Goal: Task Accomplishment & Management: Complete application form

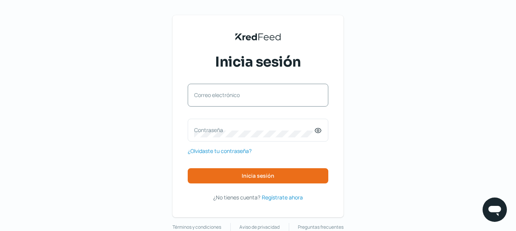
click at [246, 97] on label "Correo electrónico" at bounding box center [254, 94] width 120 height 7
click at [246, 97] on input "Correo electrónico" at bounding box center [258, 98] width 128 height 7
paste input "[EMAIL_ADDRESS][DOMAIN_NAME]"
type input "[EMAIL_ADDRESS][DOMAIN_NAME]"
click at [235, 131] on label "Contraseña" at bounding box center [254, 129] width 120 height 7
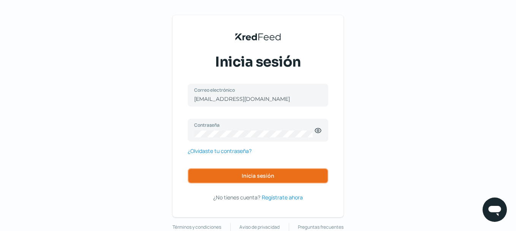
click at [241, 173] on button "Inicia sesión" at bounding box center [258, 175] width 141 height 15
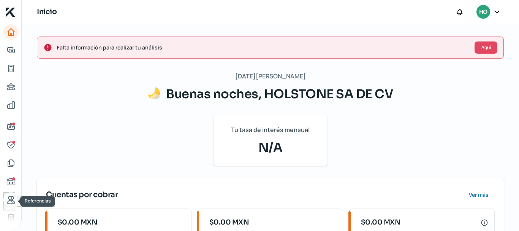
click at [10, 197] on icon "Referencias" at bounding box center [10, 199] width 9 height 9
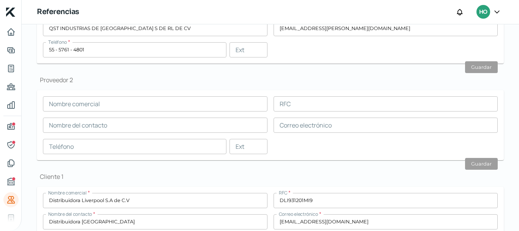
scroll to position [38, 0]
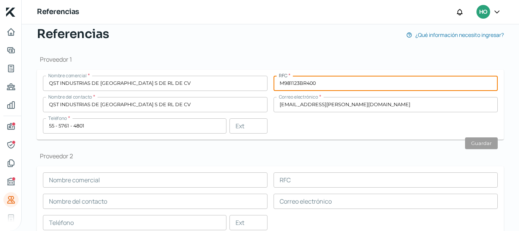
click at [302, 79] on input "M981123BR400" at bounding box center [385, 83] width 224 height 15
paste input "QIM981123BR4"
type input "QIM981123BR4"
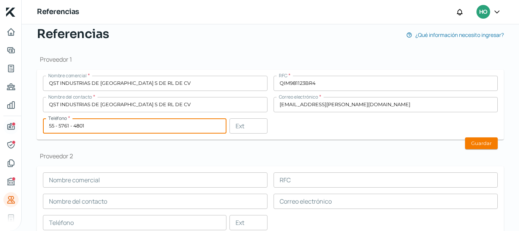
drag, startPoint x: 109, startPoint y: 127, endPoint x: 13, endPoint y: 127, distance: 95.7
click at [13, 127] on div "Inicio | KredFeed Referencias HO [DATE][PERSON_NAME] Referencias ¿Qué informaci…" at bounding box center [259, 115] width 519 height 231
paste input "72 - 2276 - 9960"
type input "72 - 2276 - 9960"
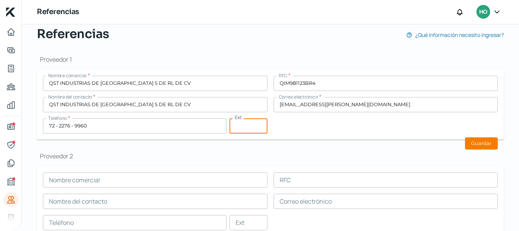
click at [247, 125] on input "text" at bounding box center [248, 125] width 38 height 15
paste input "9868"
type input "9868"
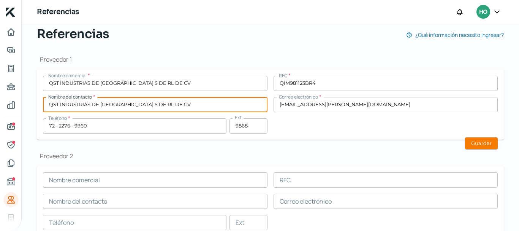
drag, startPoint x: 184, startPoint y: 106, endPoint x: 0, endPoint y: 106, distance: 184.2
click at [0, 106] on div "Inicio | KredFeed Referencias HO [DATE][PERSON_NAME] Referencias ¿Qué informaci…" at bounding box center [259, 115] width 519 height 231
paste input "[PERSON_NAME]"
type input "[PERSON_NAME]"
click at [31, 106] on div "[DATE][PERSON_NAME] Referencias ¿Qué información necesito ingresar? Proveedor 1…" at bounding box center [270, 222] width 497 height 473
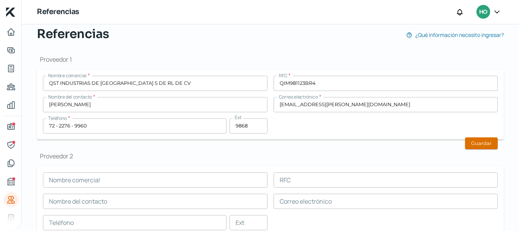
click at [470, 142] on button "Guardar" at bounding box center [481, 143] width 33 height 12
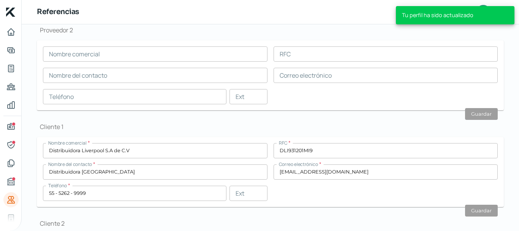
scroll to position [165, 0]
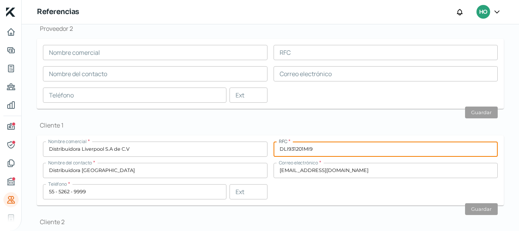
drag, startPoint x: 328, startPoint y: 148, endPoint x: 267, endPoint y: 147, distance: 61.1
click at [267, 147] on div "Nombre comercial * Distribuidora Liverpool S.A de C.V RFC * DLI931201MI9 Nombre…" at bounding box center [270, 170] width 455 height 58
paste input "text"
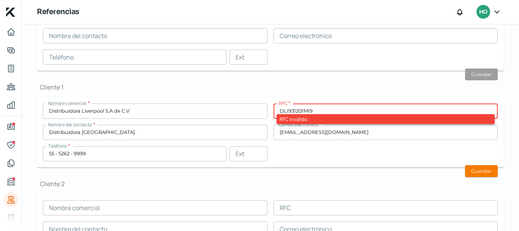
type input "DLI931201MI9"
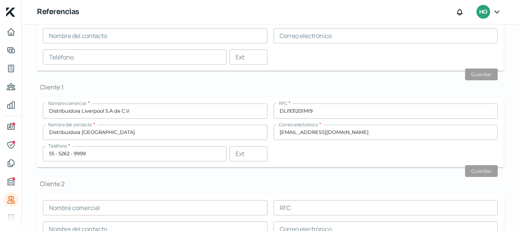
click at [351, 158] on div "Nombre comercial * Distribuidora Liverpool S.A de C.V RFC * DLI931201MI9 Nombre…" at bounding box center [270, 132] width 455 height 58
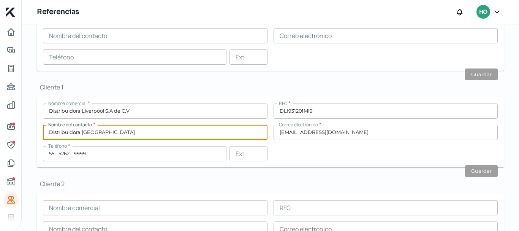
drag, startPoint x: 127, startPoint y: 132, endPoint x: 28, endPoint y: 132, distance: 98.7
click at [28, 132] on div "[DATE][PERSON_NAME] Referencias ¿Qué información necesito ingresar? Proveedor 1…" at bounding box center [270, 57] width 497 height 473
paste input "[PERSON_NAME]"
type input "[PERSON_NAME]"
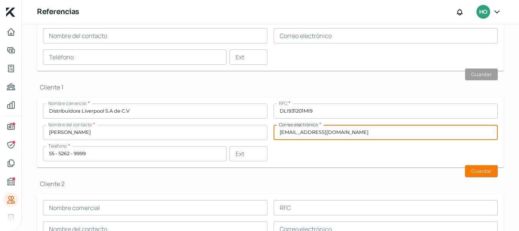
drag, startPoint x: 368, startPoint y: 133, endPoint x: 281, endPoint y: 133, distance: 87.3
click at [281, 133] on input "[EMAIL_ADDRESS][DOMAIN_NAME]" at bounding box center [385, 132] width 224 height 15
type input "a"
paste input "[EMAIL_ADDRESS][DOMAIN_NAME]"
type input "[EMAIL_ADDRESS][DOMAIN_NAME]"
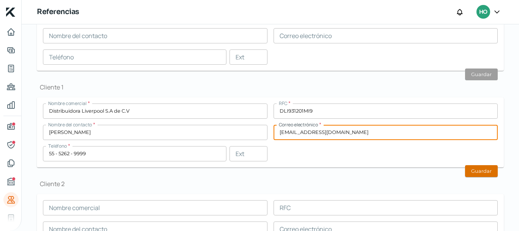
click at [471, 172] on button "Guardar" at bounding box center [481, 171] width 33 height 12
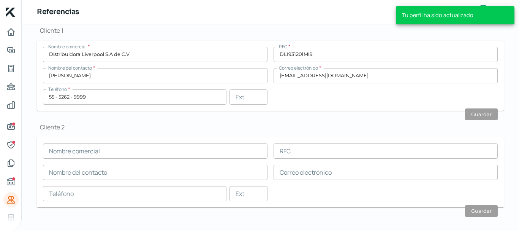
scroll to position [267, 0]
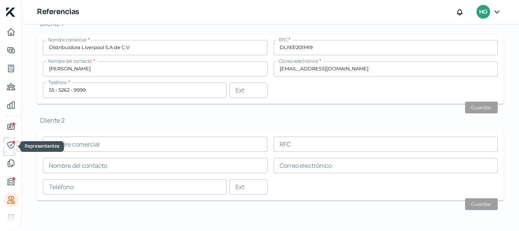
click at [16, 139] on link "Representantes" at bounding box center [10, 144] width 15 height 15
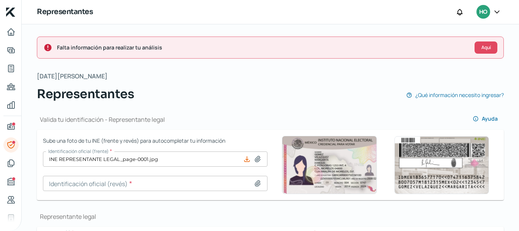
scroll to position [76, 0]
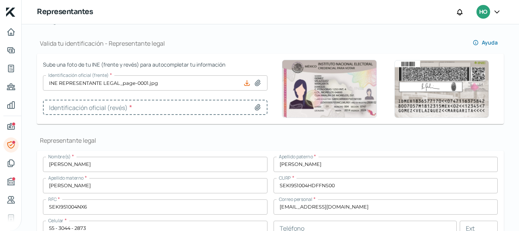
type input "INE RL_page-0001.jpg"
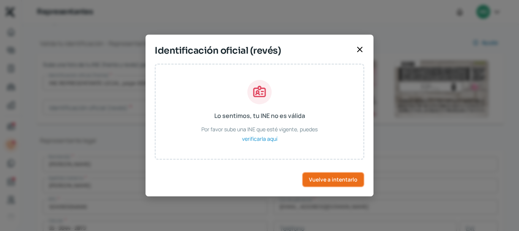
click at [335, 178] on span "Vuelve a intentarlo" at bounding box center [333, 179] width 49 height 5
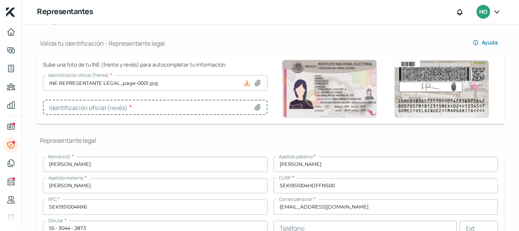
type input "INE RL_page-0001.jpg"
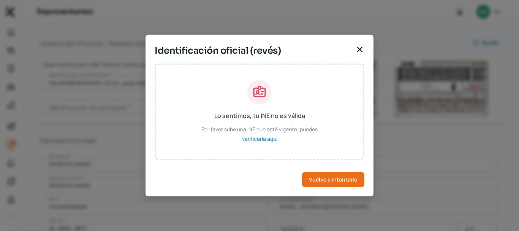
click at [358, 46] on icon at bounding box center [359, 49] width 9 height 9
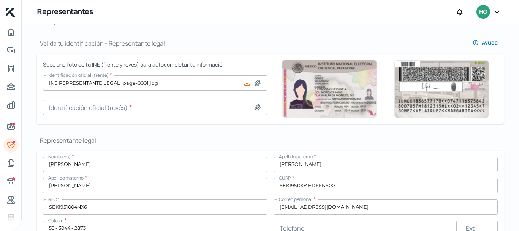
click at [12, 23] on div "Inicio | KredFeed" at bounding box center [10, 12] width 21 height 24
click at [9, 30] on icon "Inicio" at bounding box center [10, 31] width 9 height 9
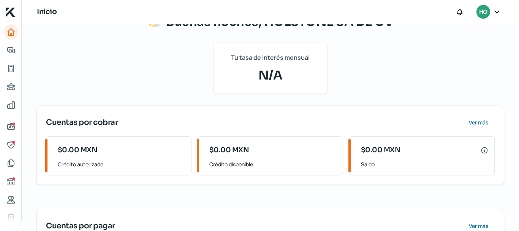
scroll to position [141, 0]
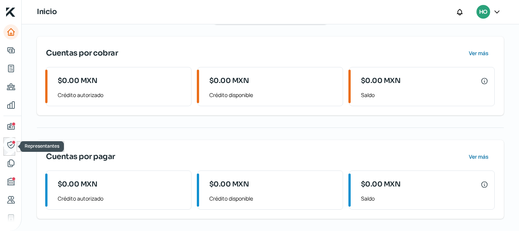
click at [13, 144] on icon "Representantes" at bounding box center [10, 144] width 9 height 9
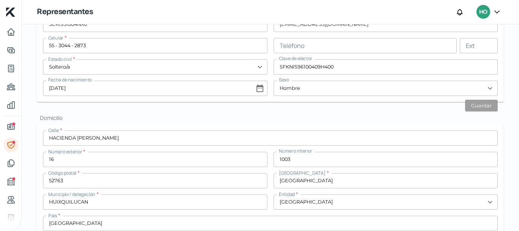
scroll to position [380, 0]
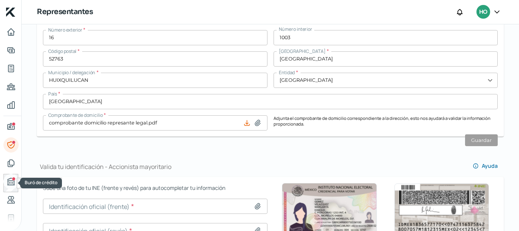
click at [13, 177] on div "Buró de crédito" at bounding box center [14, 179] width 4 height 4
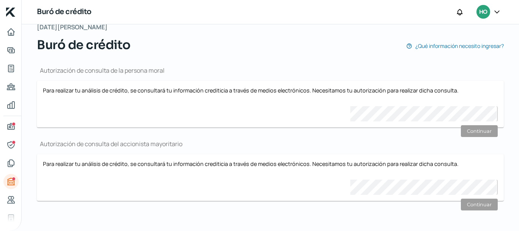
scroll to position [49, 0]
click at [11, 122] on icon "Información general" at bounding box center [10, 126] width 9 height 9
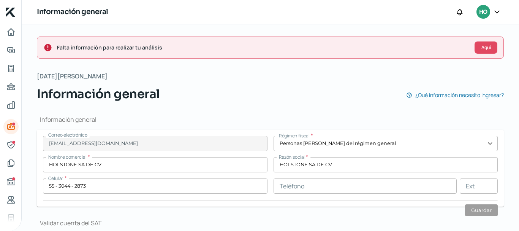
type input "FERROCARRIL DE ACAMBARO"
type input "24"
type input "53580"
type input "SAN [PERSON_NAME] TLATILCO"
type input "NAUCALPAN DE JUAREZ"
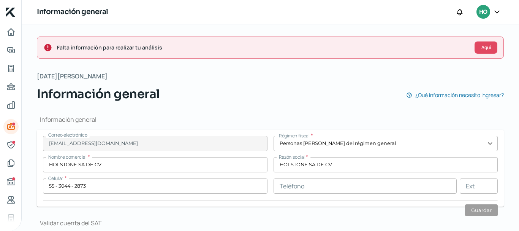
type input "[GEOGRAPHIC_DATA]"
type input "comprobante dom [DATE].pdf"
type input "0"
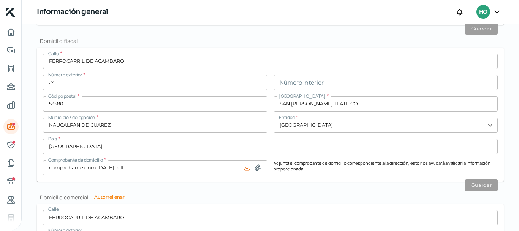
scroll to position [418, 0]
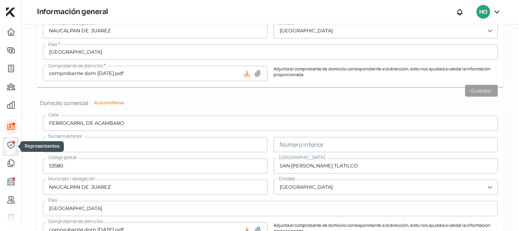
click at [15, 140] on link "Representantes" at bounding box center [10, 144] width 15 height 15
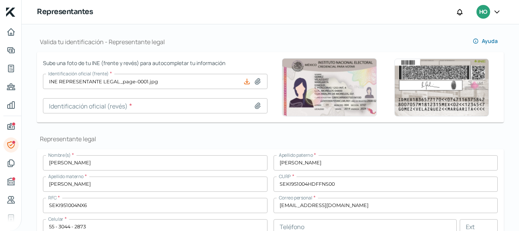
scroll to position [114, 0]
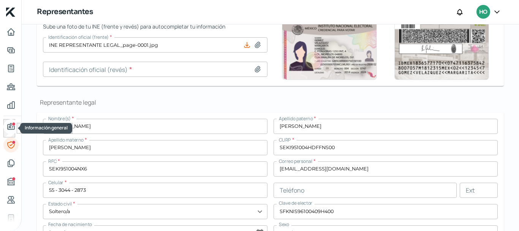
click at [8, 125] on icon "Información general" at bounding box center [10, 126] width 9 height 9
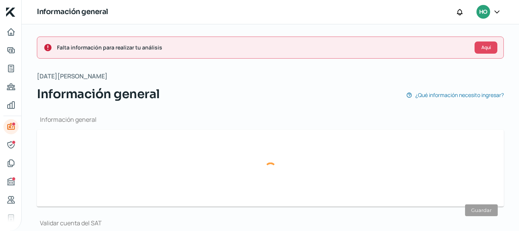
type input "[EMAIL_ADDRESS][DOMAIN_NAME]"
type input "Personas [PERSON_NAME] del régimen general"
type input "HOLSTONE SA DE CV"
type input "55 - 3044 - 2873"
type input "MIFEL"
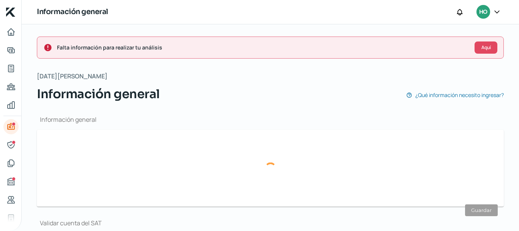
type input "042180016002043746"
type input "FERROCARRIL DE ACAMBARO"
type input "24"
type input "53580"
type input "SAN [PERSON_NAME] TLATILCO"
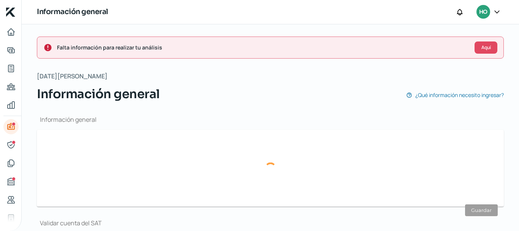
type input "NAUCALPAN DE JUAREZ"
type input "[GEOGRAPHIC_DATA]"
type input "comprobante dom [DATE].pdf"
type input "FERROCARRIL DE ACAMBARO"
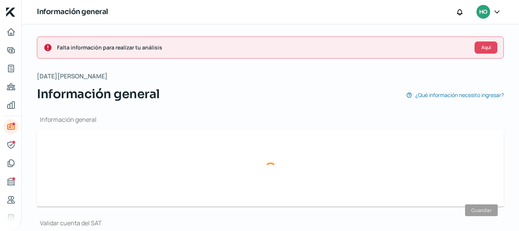
type input "24"
type input "53580"
type input "SAN [PERSON_NAME] TLATILCO"
type input "NAUCALPAN DE JUAREZ"
type input "[GEOGRAPHIC_DATA]"
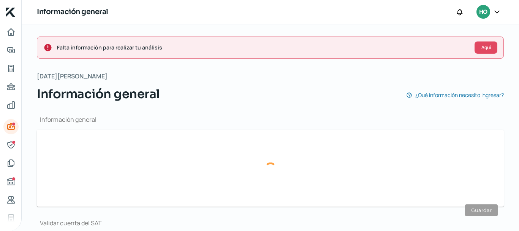
type input "[GEOGRAPHIC_DATA]"
type input "comprobante dom [DATE].pdf"
type input "0"
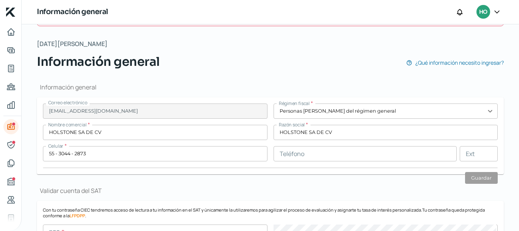
scroll to position [76, 0]
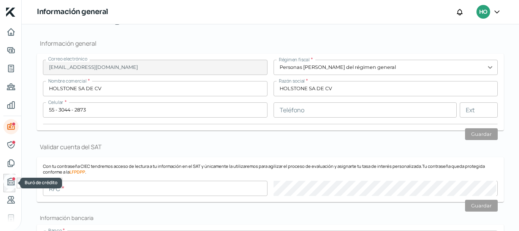
click at [9, 179] on icon "Buró de crédito" at bounding box center [10, 181] width 9 height 9
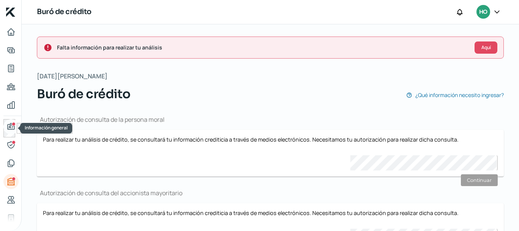
click at [8, 123] on icon "Información general" at bounding box center [10, 126] width 9 height 9
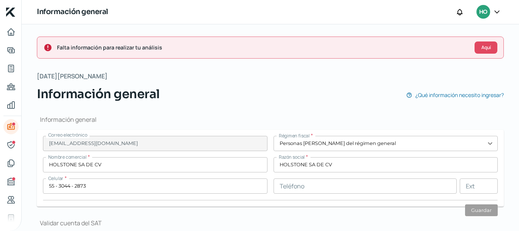
type input "FERROCARRIL DE ACAMBARO"
type input "24"
type input "53580"
type input "SAN [PERSON_NAME] TLATILCO"
type input "NAUCALPAN DE JUAREZ"
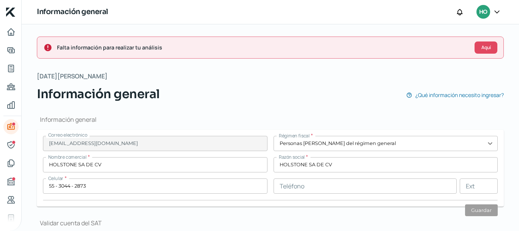
type input "[GEOGRAPHIC_DATA]"
type input "comprobante dom [DATE].pdf"
type input "0"
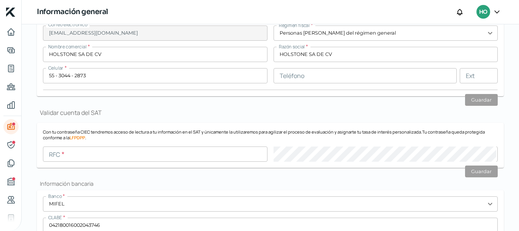
scroll to position [114, 0]
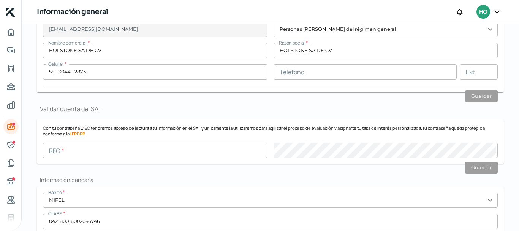
click at [494, 11] on icon at bounding box center [497, 12] width 8 height 8
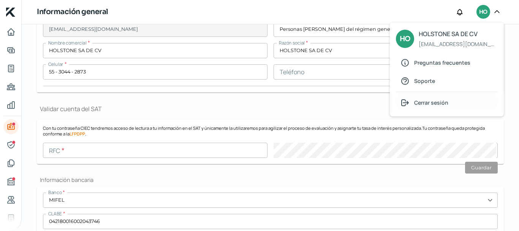
click at [424, 102] on span "Cerrar sesión" at bounding box center [431, 102] width 34 height 9
